Goal: Check status: Check status

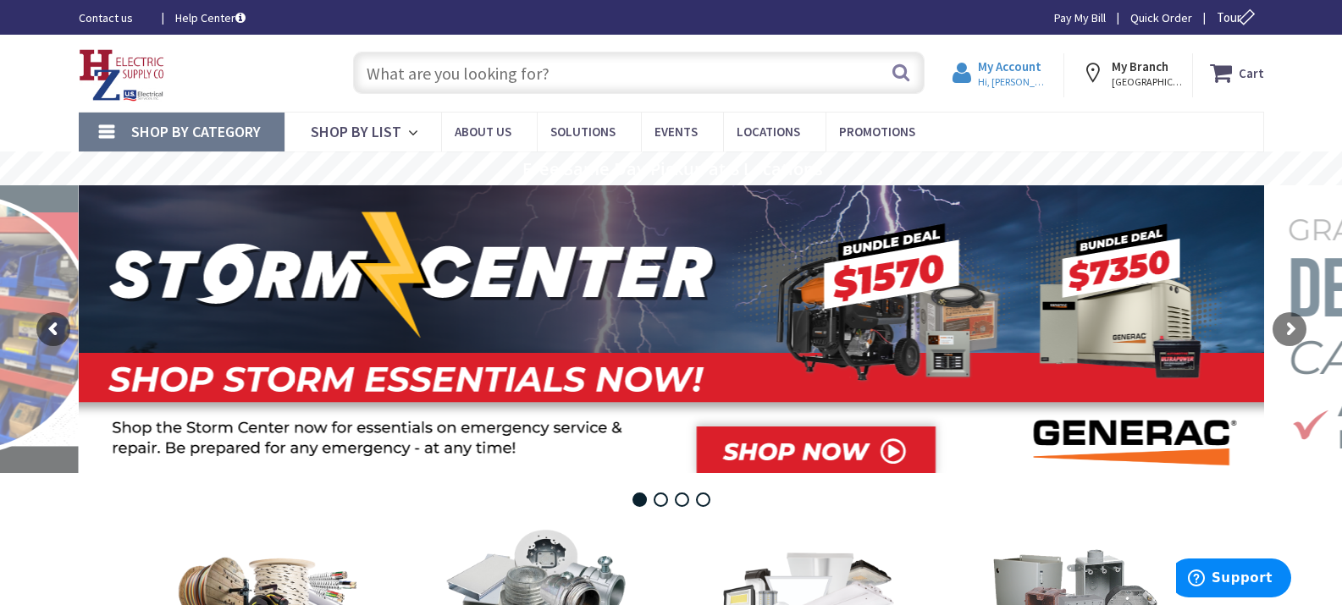
click at [1038, 69] on strong "My Account" at bounding box center [1009, 66] width 63 height 16
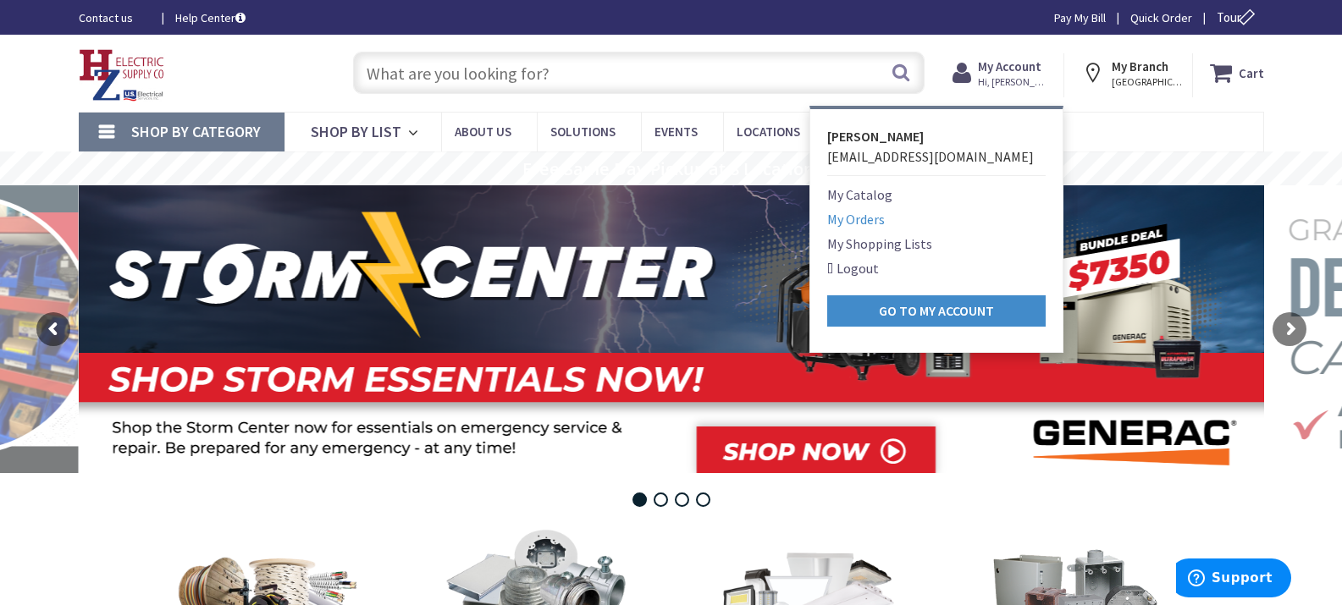
click at [874, 217] on link "My Orders" at bounding box center [856, 219] width 58 height 20
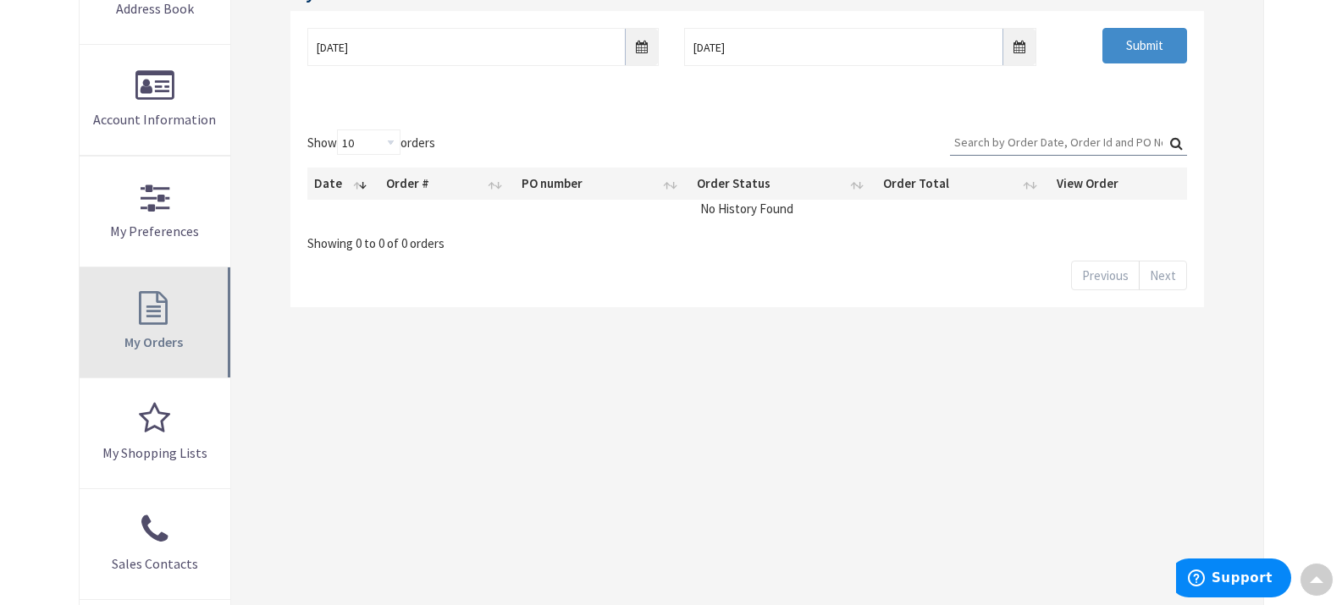
scroll to position [317, 0]
click at [148, 313] on link "My Orders" at bounding box center [156, 324] width 152 height 110
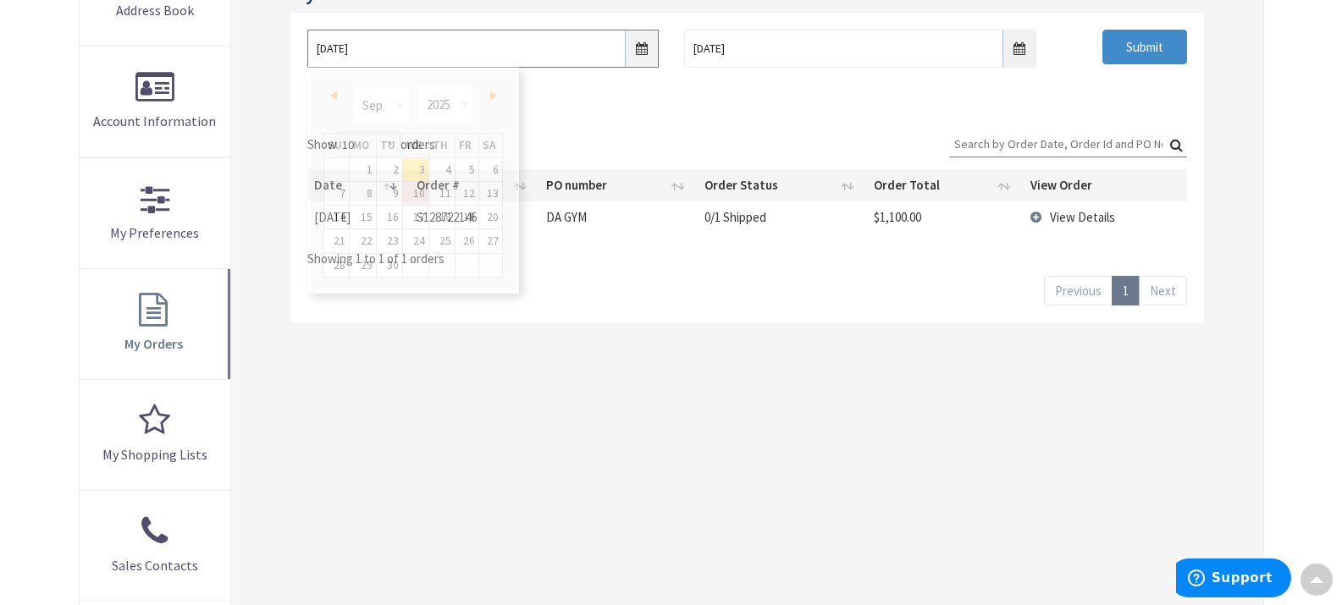
click at [644, 52] on input "9/3/2025" at bounding box center [482, 49] width 351 height 38
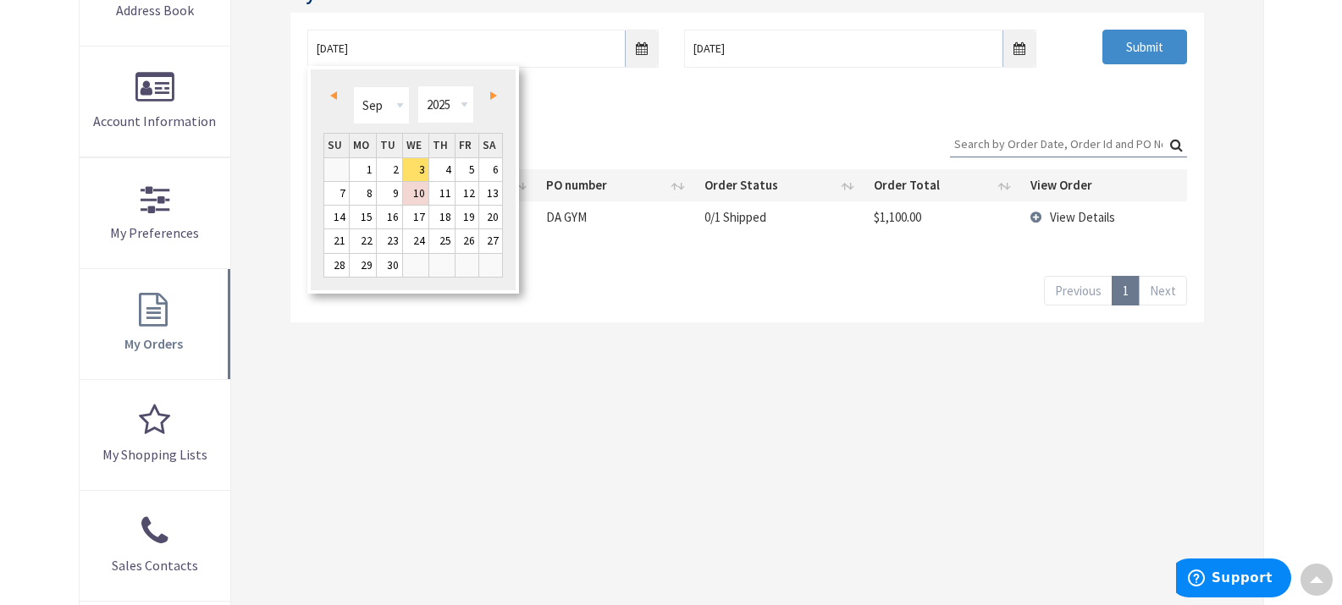
click at [334, 95] on span "Prev" at bounding box center [333, 95] width 7 height 8
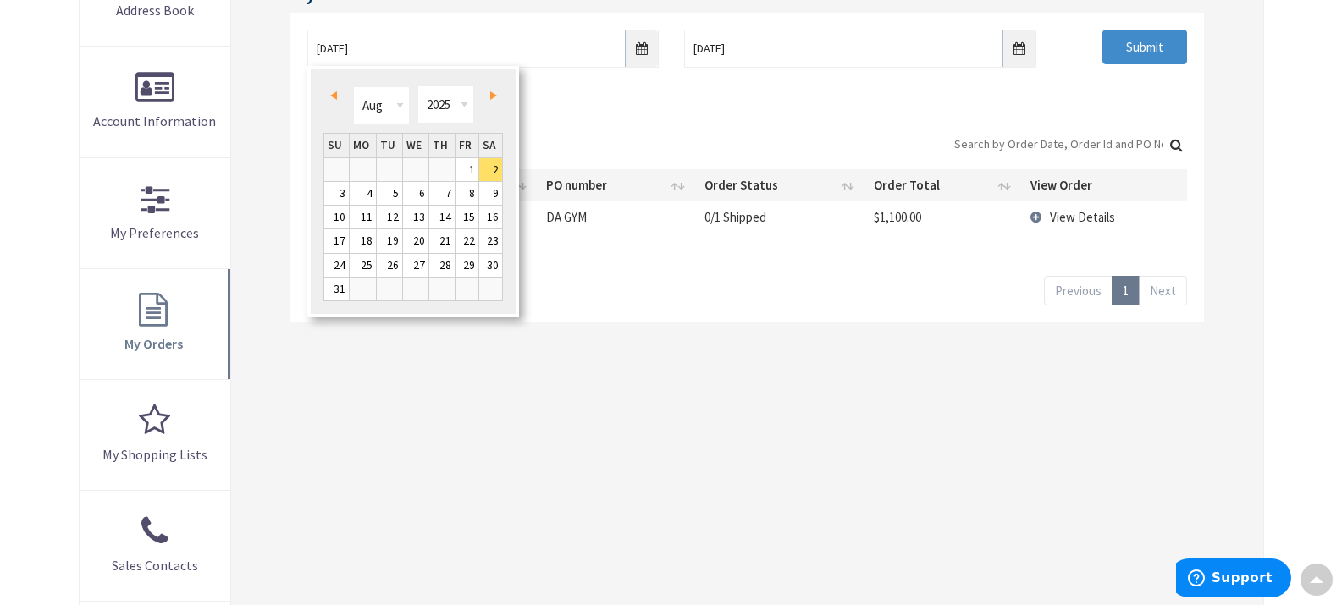
click at [334, 95] on span "Prev" at bounding box center [333, 95] width 7 height 8
type input "07/01/2025"
click at [391, 168] on link "1" at bounding box center [389, 169] width 25 height 23
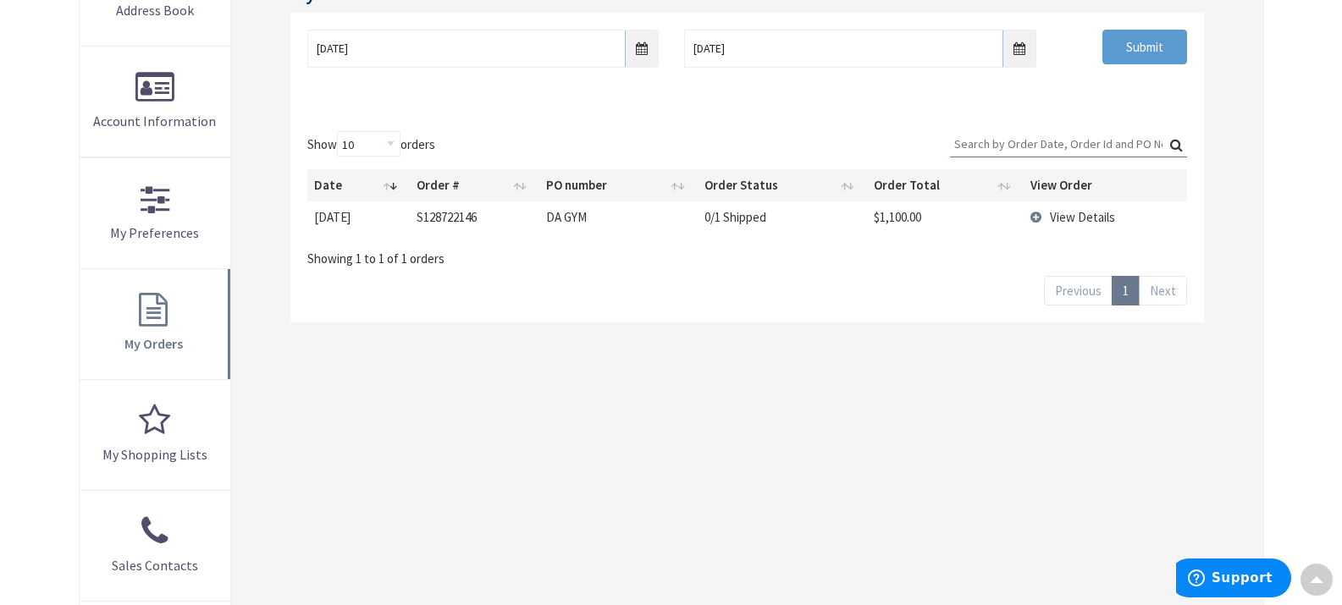
click at [1152, 33] on input "Submit" at bounding box center [1144, 48] width 85 height 36
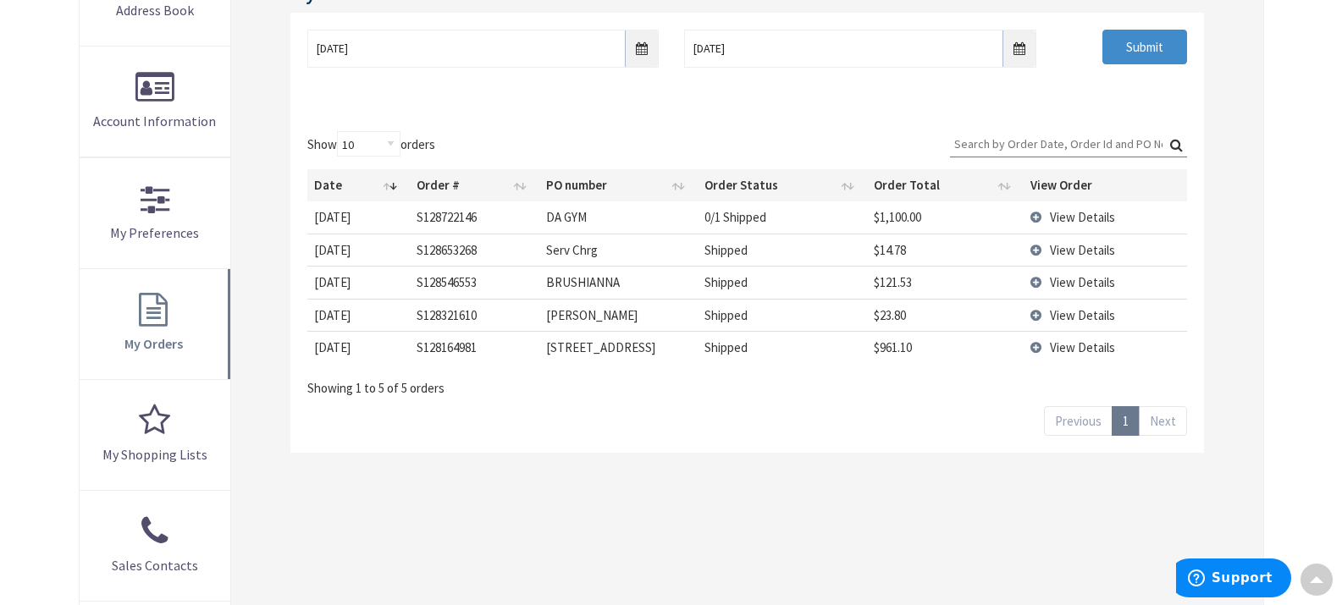
click at [1083, 247] on span "View Details" at bounding box center [1082, 250] width 65 height 16
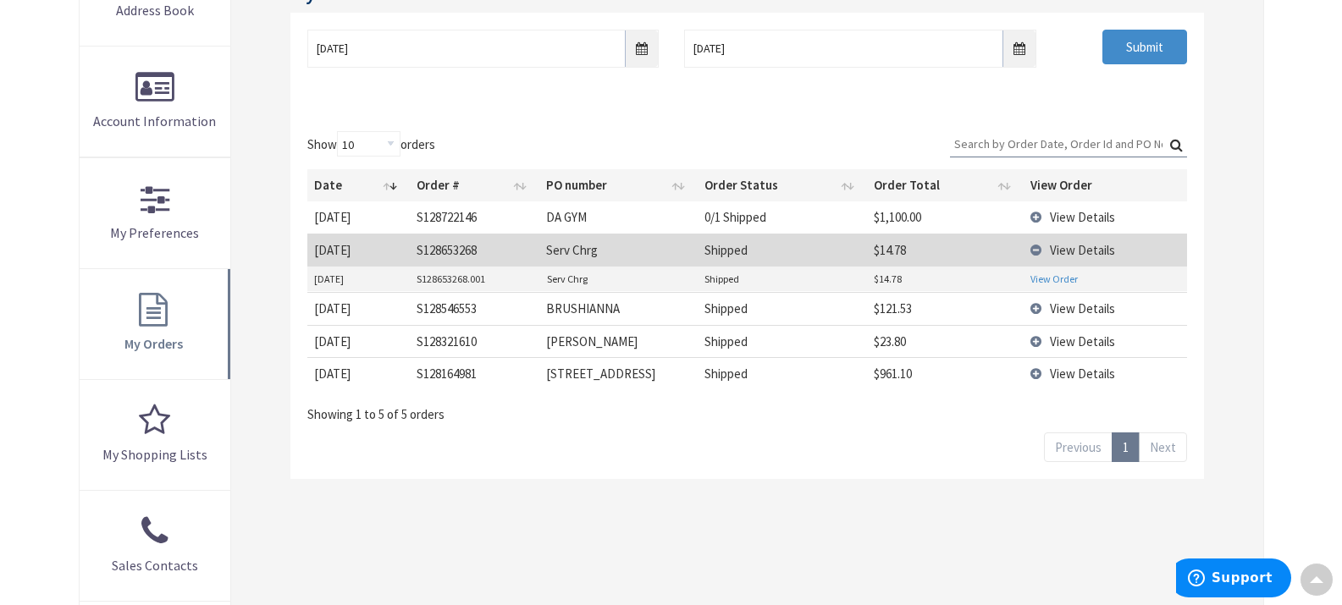
click at [1064, 277] on link "View Order" at bounding box center [1053, 279] width 47 height 14
